Goal: Task Accomplishment & Management: Use online tool/utility

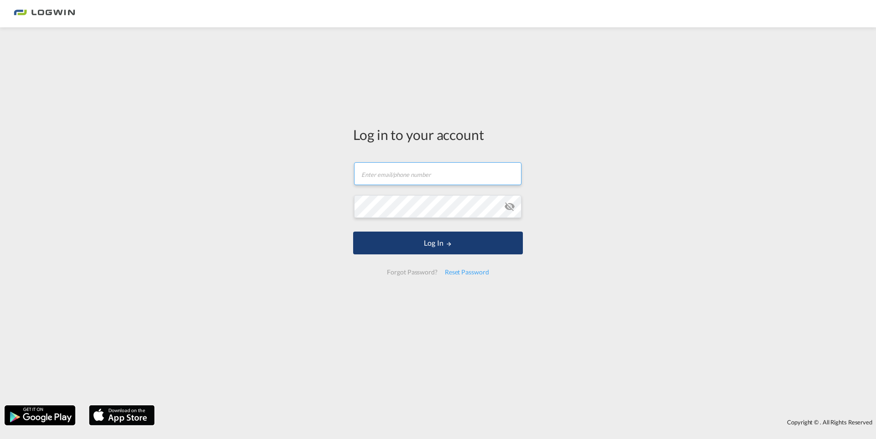
type input "[PERSON_NAME][EMAIL_ADDRESS][DOMAIN_NAME]"
click at [388, 242] on button "Log In" at bounding box center [438, 243] width 170 height 23
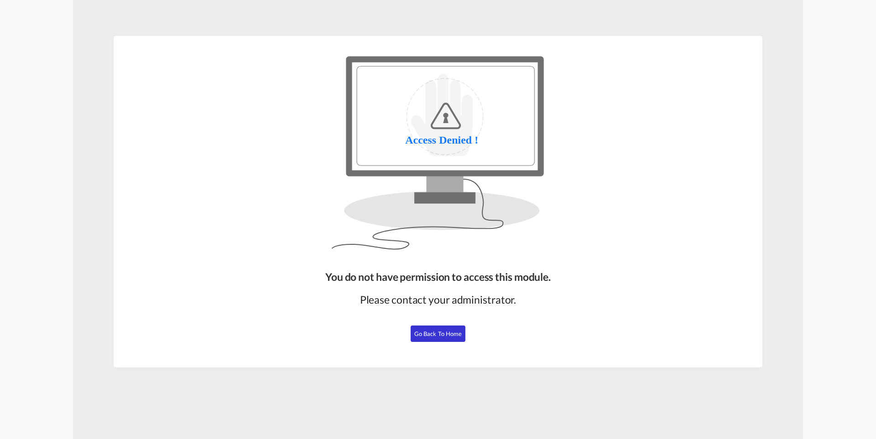
click at [443, 337] on button "Go Back to Home" at bounding box center [437, 334] width 55 height 16
